Goal: Information Seeking & Learning: Learn about a topic

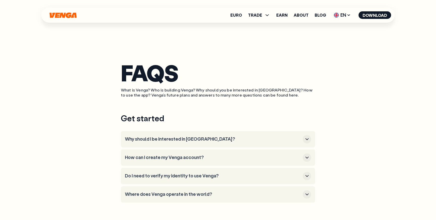
scroll to position [62, 0]
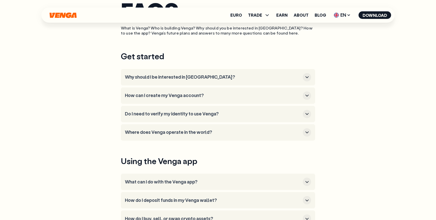
click at [304, 78] on icon "button" at bounding box center [307, 77] width 6 height 6
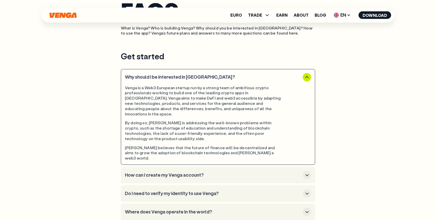
click at [304, 78] on icon "button" at bounding box center [307, 77] width 6 height 6
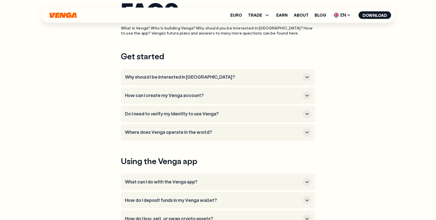
click at [304, 78] on icon "button" at bounding box center [307, 77] width 6 height 6
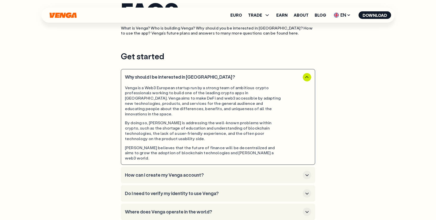
click at [304, 78] on icon "button" at bounding box center [307, 77] width 6 height 6
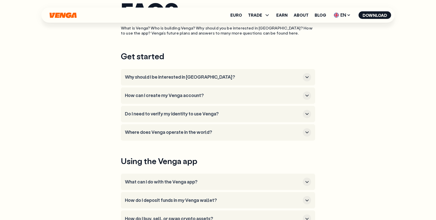
click at [304, 78] on icon "button" at bounding box center [307, 77] width 6 height 6
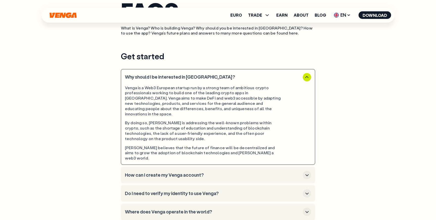
click at [304, 78] on icon "button" at bounding box center [307, 77] width 6 height 6
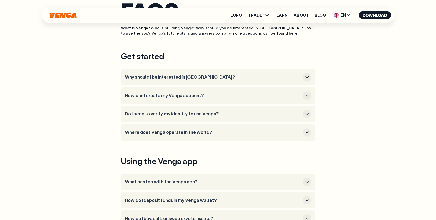
click at [304, 78] on icon "button" at bounding box center [307, 77] width 6 height 6
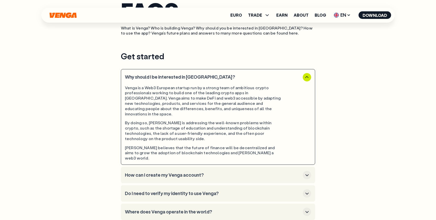
click at [308, 77] on icon "button" at bounding box center [306, 77] width 3 height 2
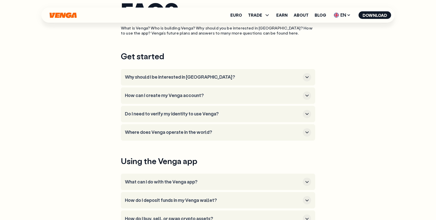
click at [308, 77] on icon "button" at bounding box center [307, 77] width 6 height 6
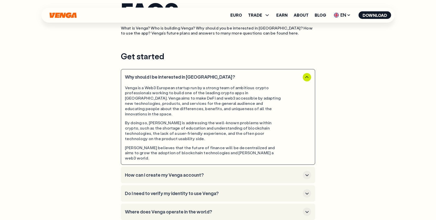
click at [308, 77] on icon "button" at bounding box center [306, 77] width 3 height 2
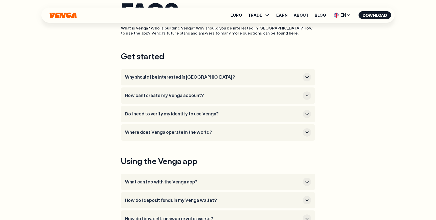
click at [308, 77] on icon "button" at bounding box center [307, 77] width 6 height 6
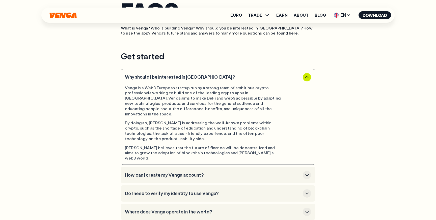
click at [308, 77] on icon "button" at bounding box center [306, 77] width 3 height 2
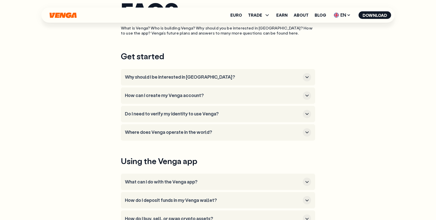
click at [308, 77] on icon "button" at bounding box center [307, 77] width 6 height 6
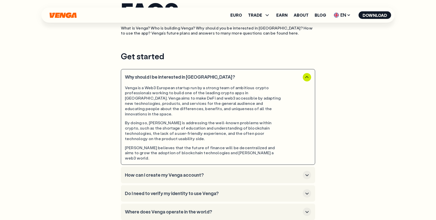
click at [308, 77] on icon "button" at bounding box center [306, 77] width 3 height 2
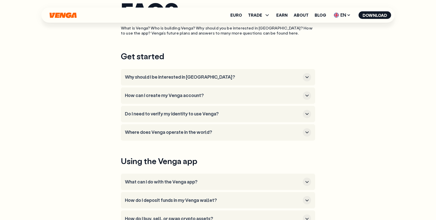
click at [308, 77] on icon "button" at bounding box center [307, 77] width 6 height 6
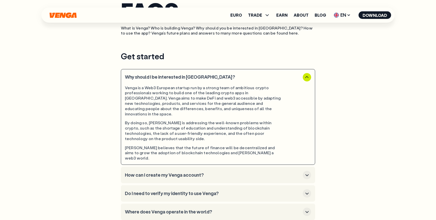
click at [308, 77] on icon "button" at bounding box center [306, 77] width 3 height 2
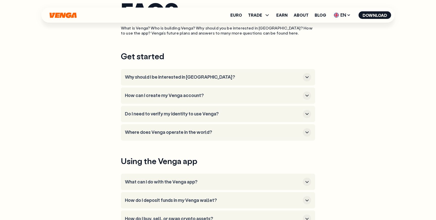
click at [308, 77] on icon "button" at bounding box center [307, 77] width 6 height 6
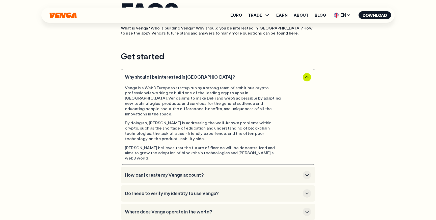
click at [308, 77] on icon "button" at bounding box center [306, 77] width 3 height 2
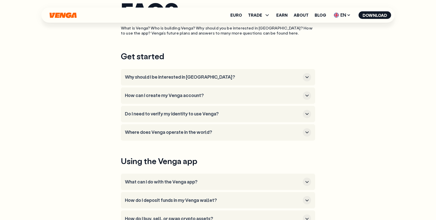
click at [308, 77] on icon "button" at bounding box center [307, 77] width 6 height 6
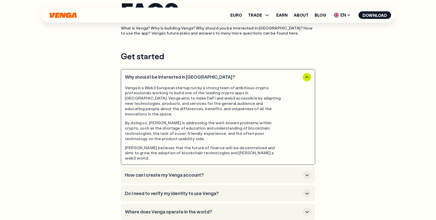
click at [308, 77] on icon "button" at bounding box center [306, 77] width 3 height 2
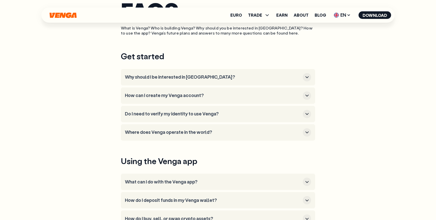
click at [308, 77] on icon "button" at bounding box center [307, 77] width 6 height 6
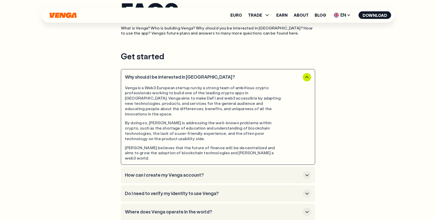
click at [308, 77] on icon "button" at bounding box center [306, 77] width 3 height 2
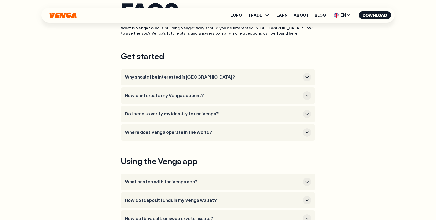
click at [216, 79] on h3 "Why should I be interested in [GEOGRAPHIC_DATA]?" at bounding box center [213, 77] width 176 height 6
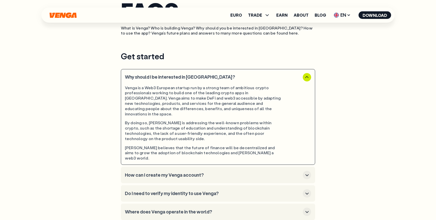
click at [215, 78] on h3 "Why should I be interested in [GEOGRAPHIC_DATA]?" at bounding box center [213, 77] width 176 height 6
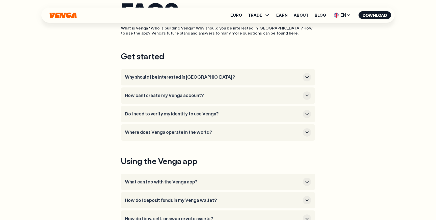
click at [215, 79] on h3 "Why should I be interested in [GEOGRAPHIC_DATA]?" at bounding box center [213, 77] width 176 height 6
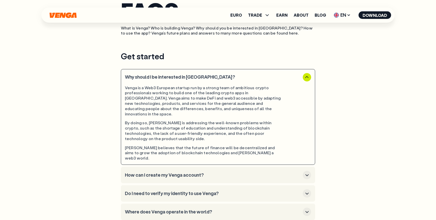
click at [215, 79] on h3 "Why should I be interested in [GEOGRAPHIC_DATA]?" at bounding box center [213, 77] width 176 height 6
